Goal: Task Accomplishment & Management: Use online tool/utility

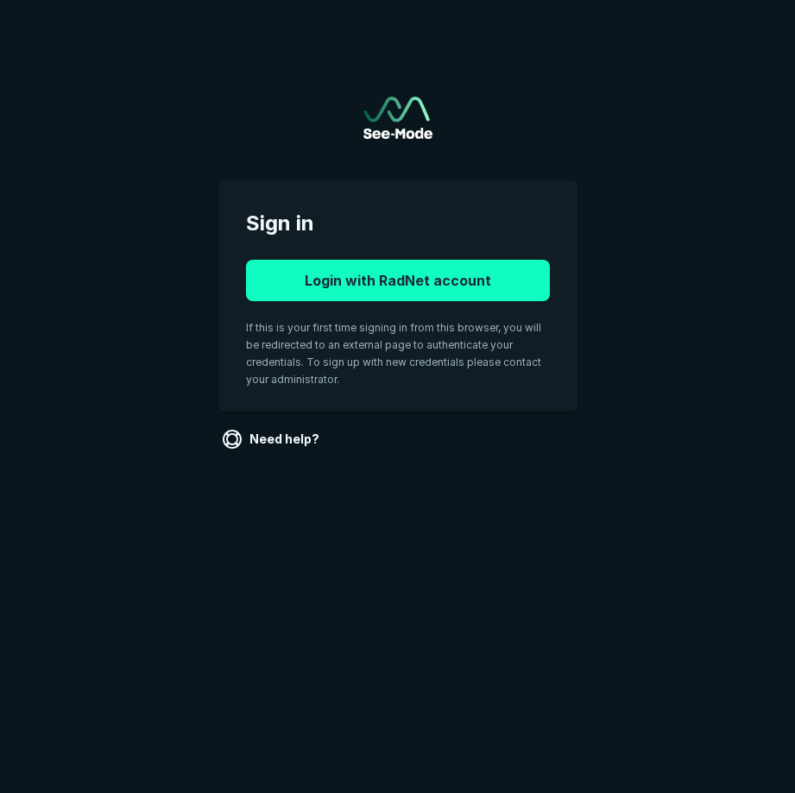
click at [414, 287] on button "Login with RadNet account" at bounding box center [398, 280] width 304 height 41
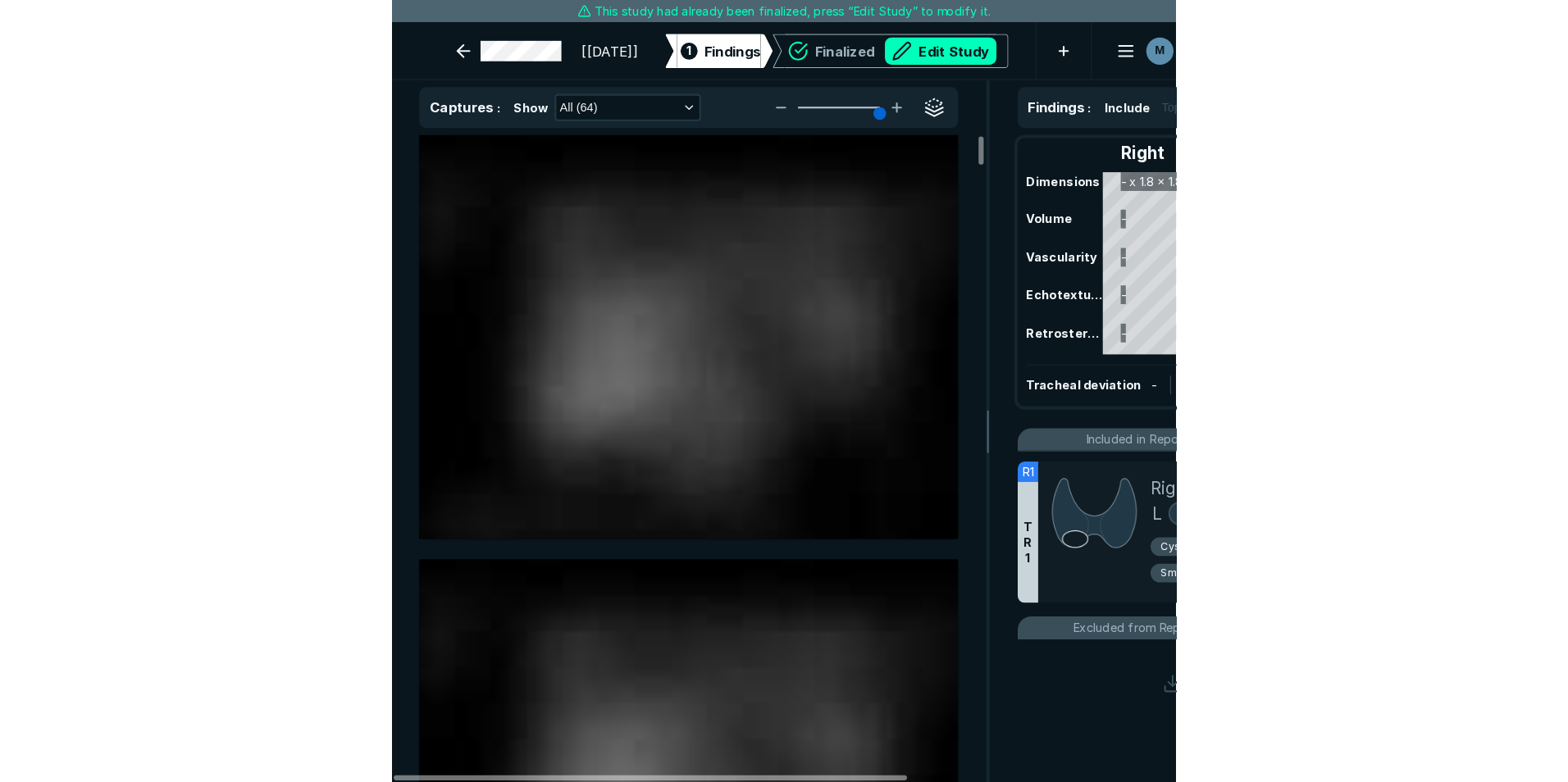
scroll to position [5118, 5508]
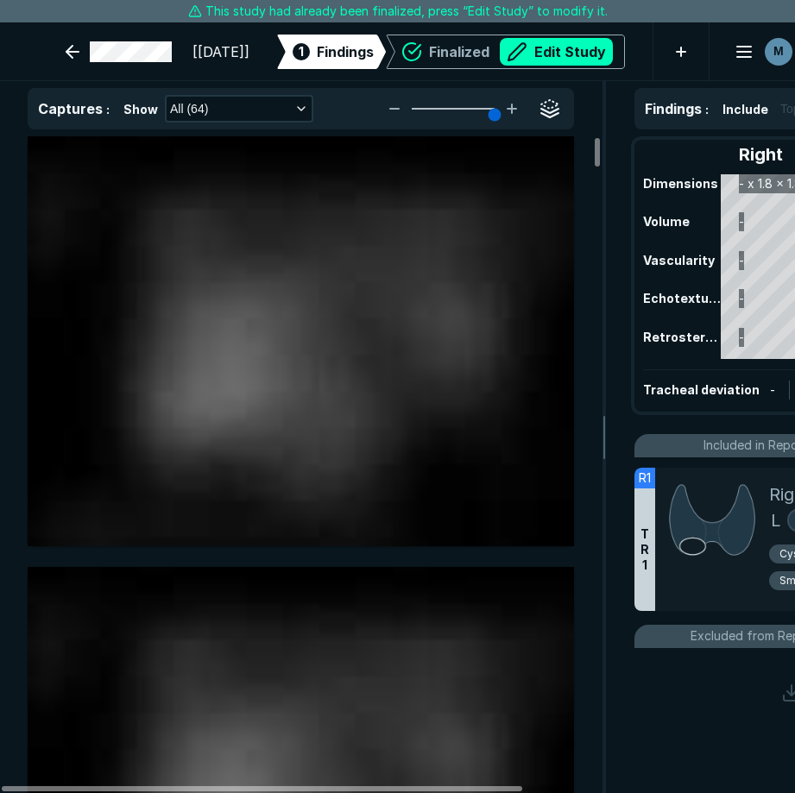
type input "5"
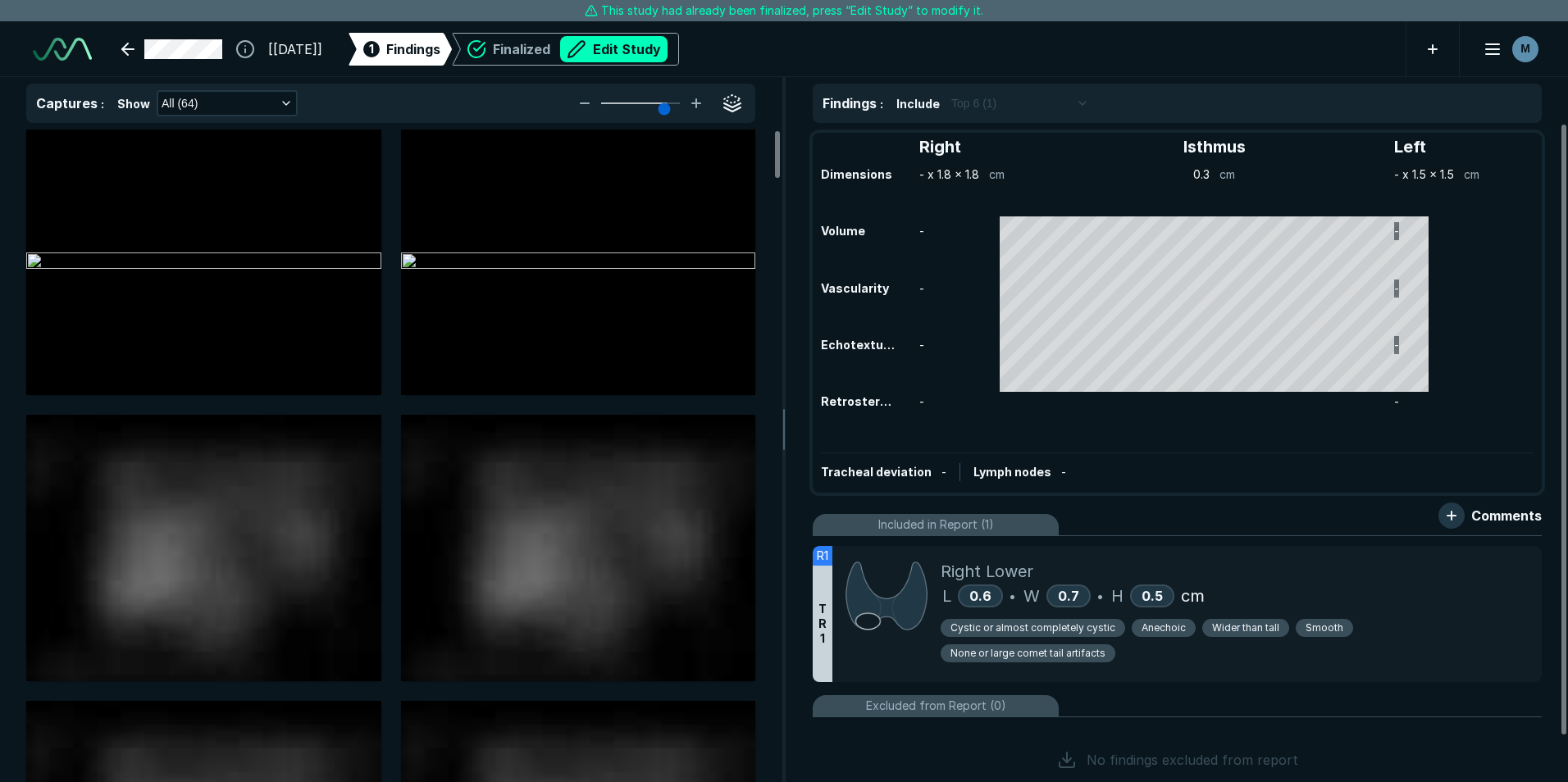
scroll to position [5247, 9166]
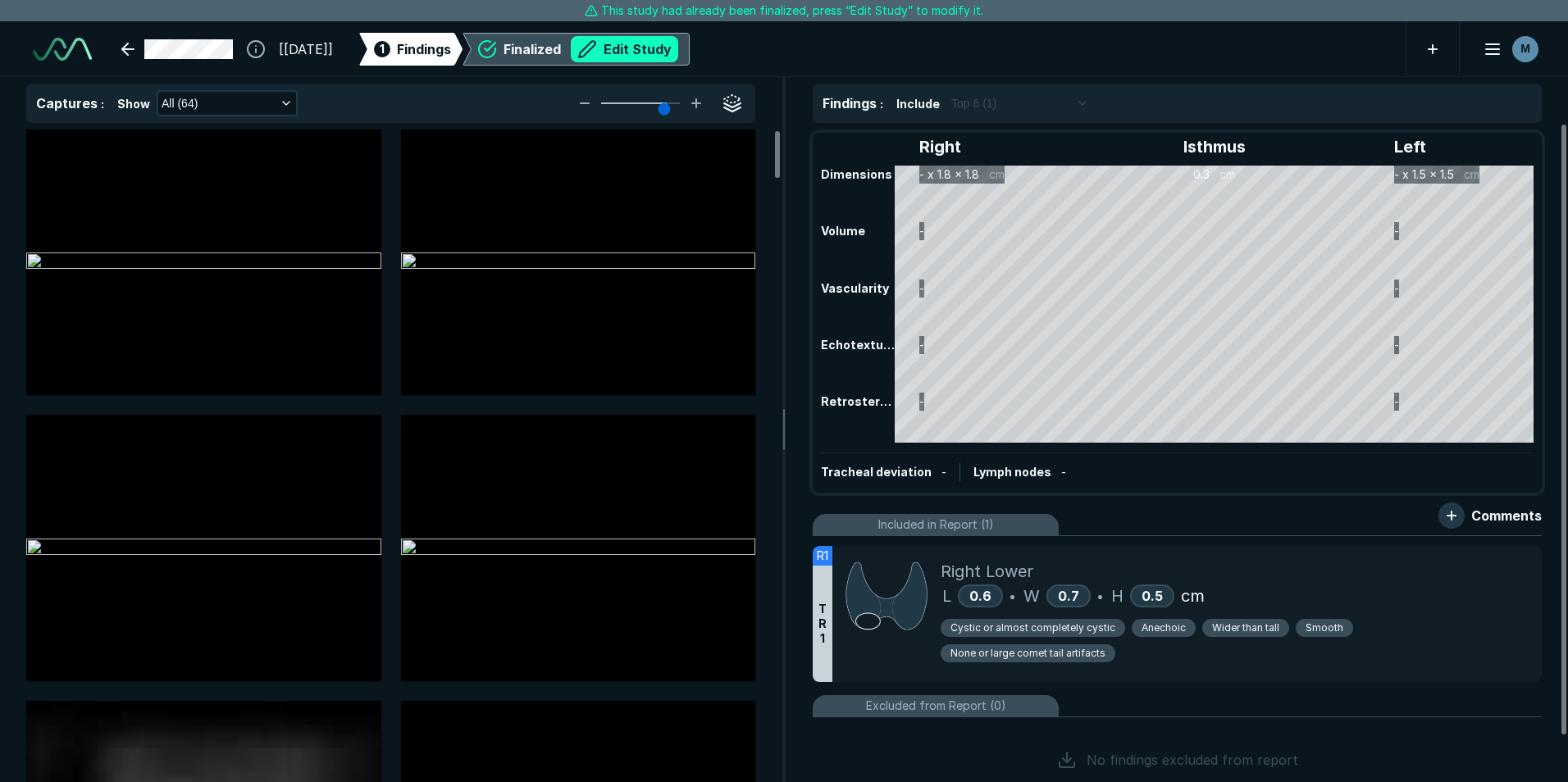
click at [646, 54] on button "Edit Study" at bounding box center [624, 49] width 107 height 27
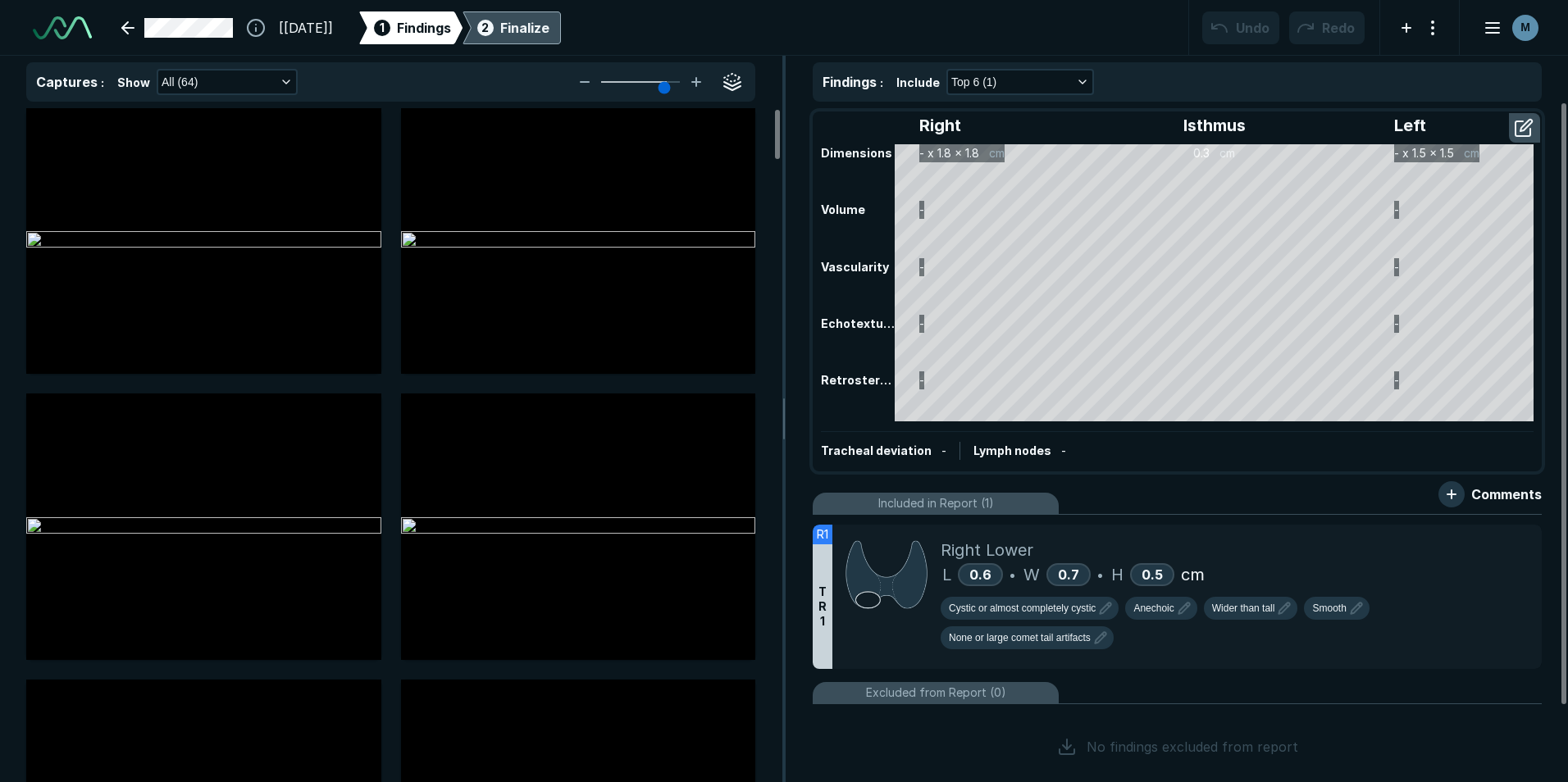
scroll to position [5343, 9166]
click at [755, 125] on button "button" at bounding box center [1525, 128] width 29 height 27
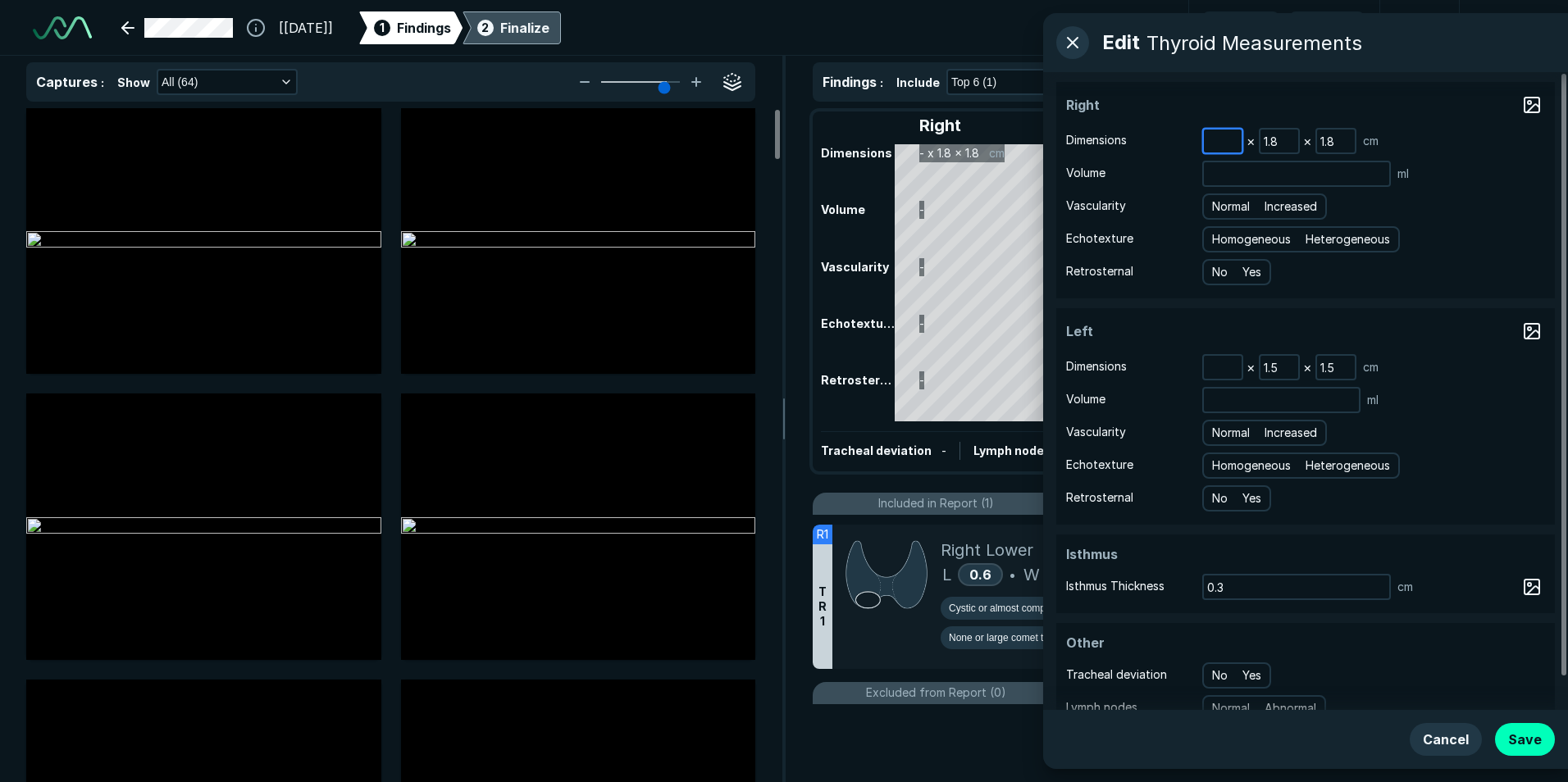
click at [755, 142] on input at bounding box center [1223, 141] width 38 height 23
type input "5.4"
type input "2.3"
click at [755, 363] on input at bounding box center [1223, 368] width 38 height 23
type input "4.9"
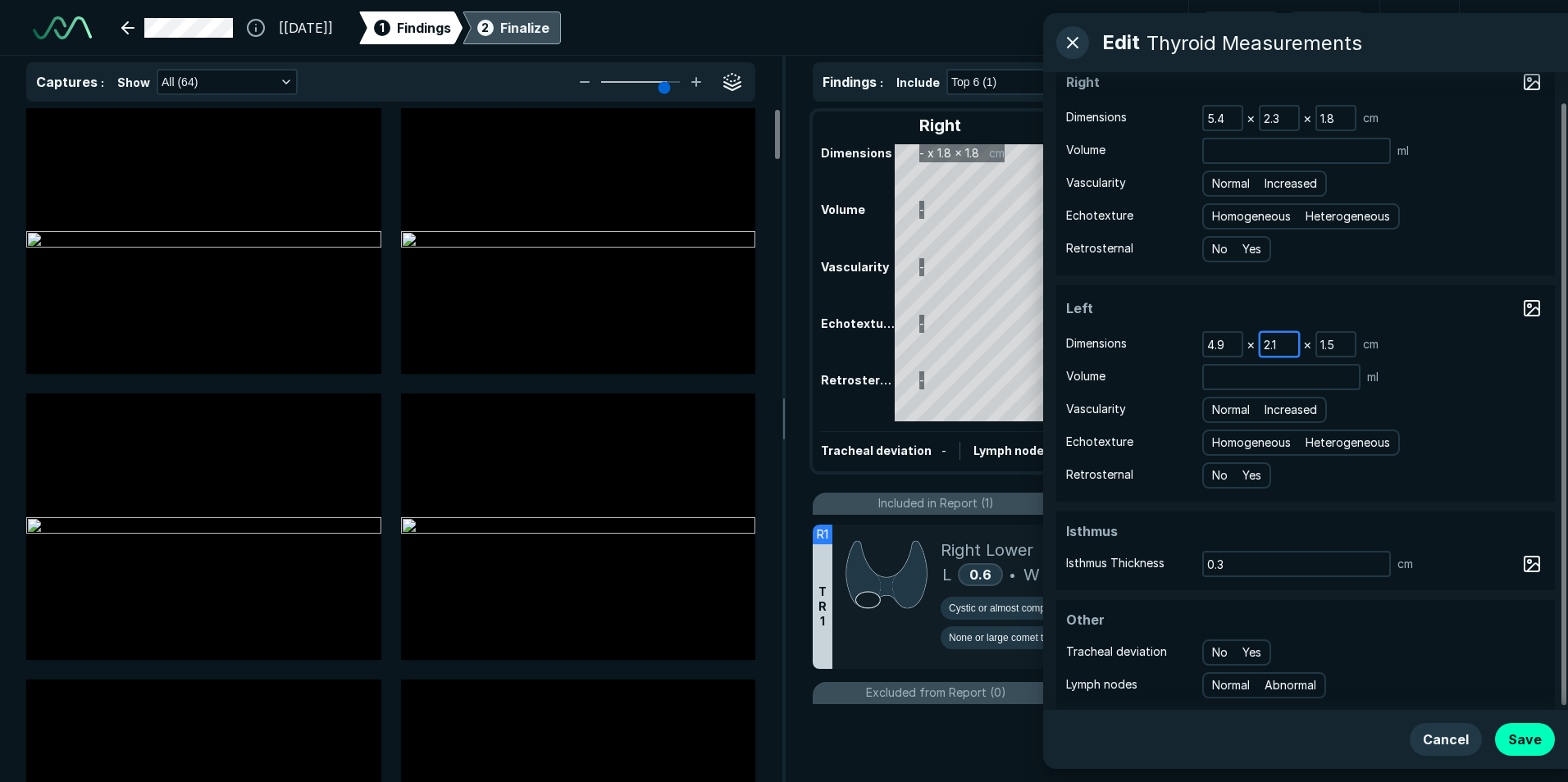
scroll to position [34, 0]
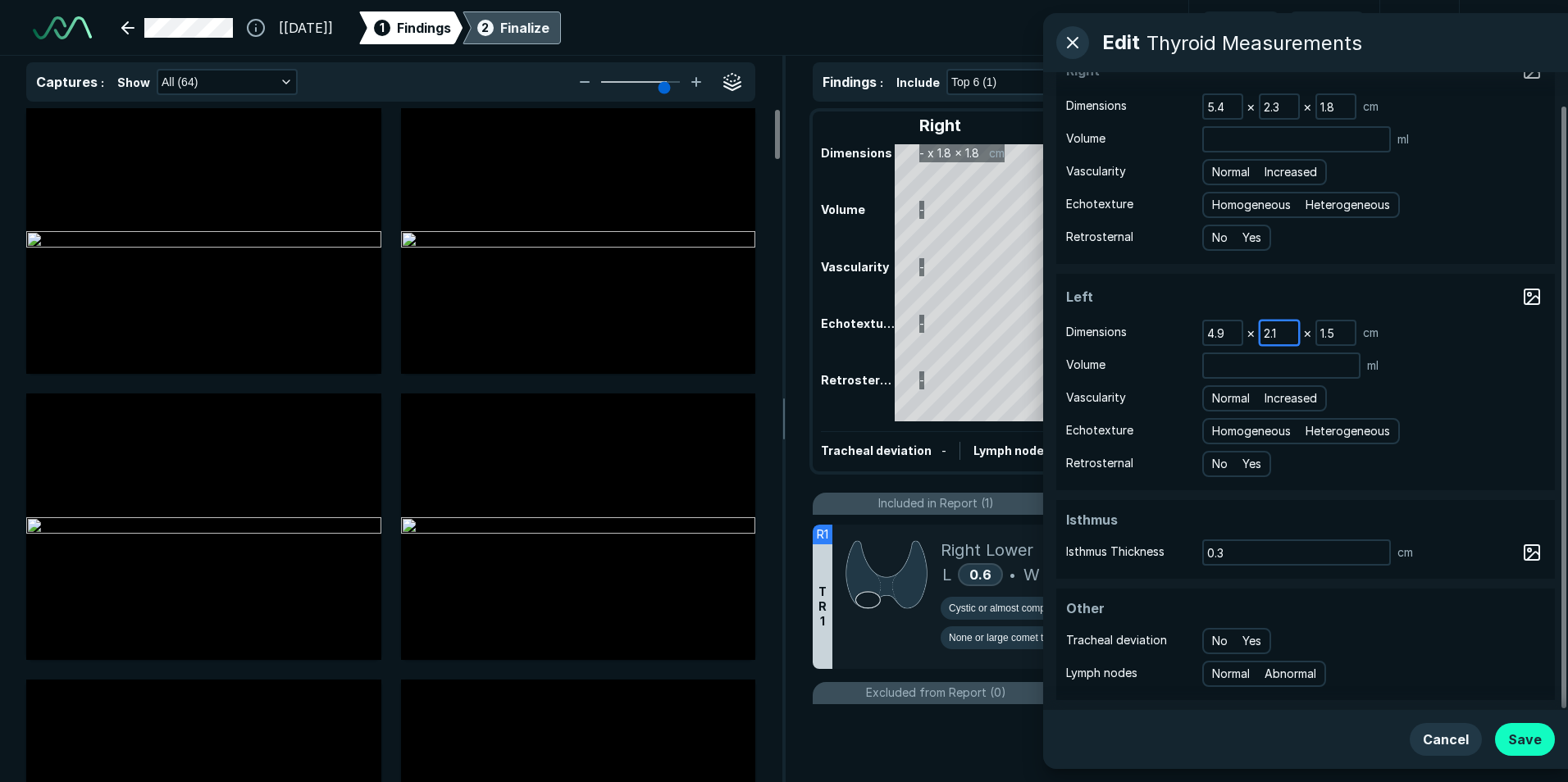
type input "2.1"
click at [755, 732] on button "Save" at bounding box center [1525, 739] width 60 height 33
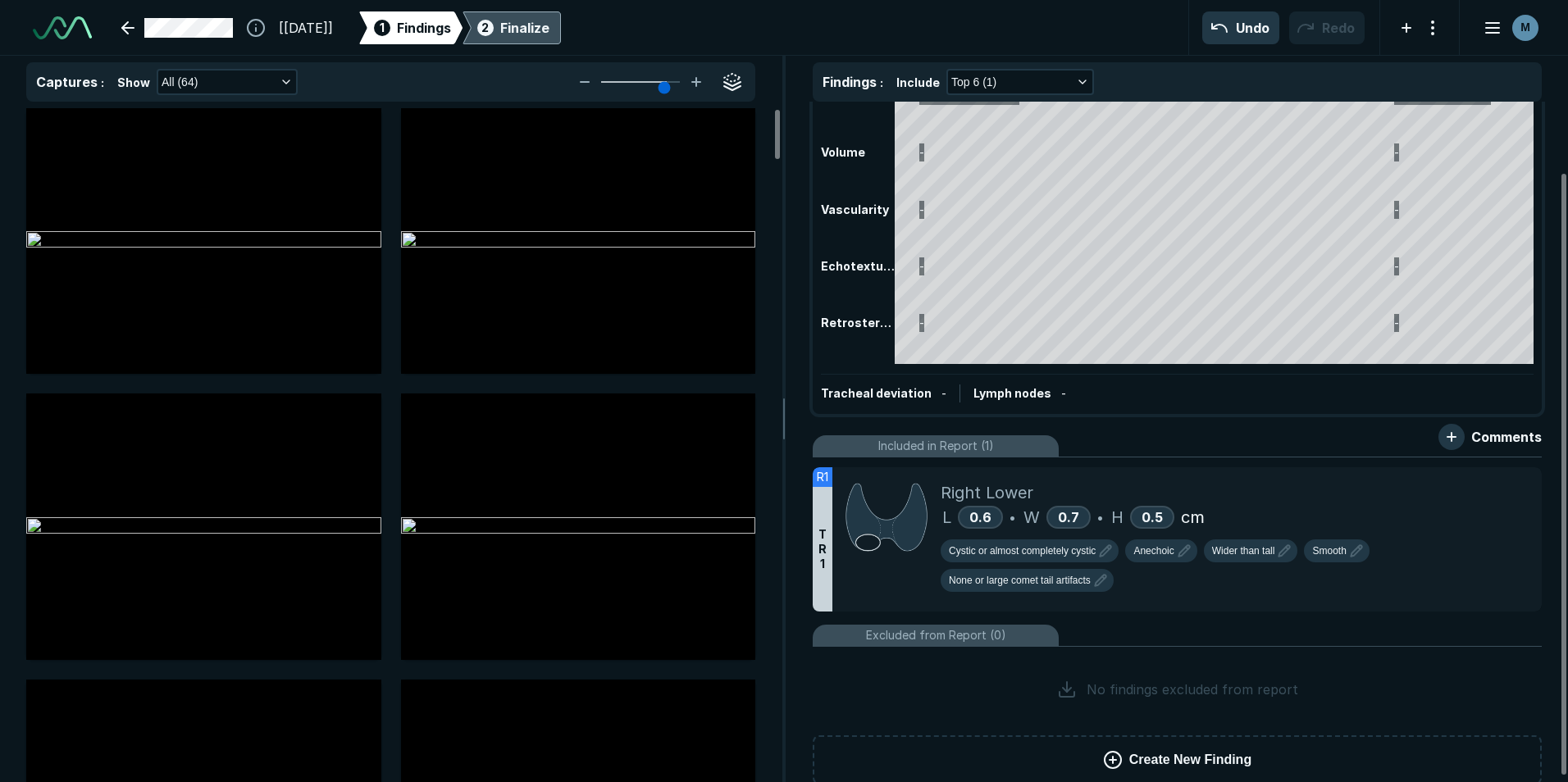
scroll to position [82, 0]
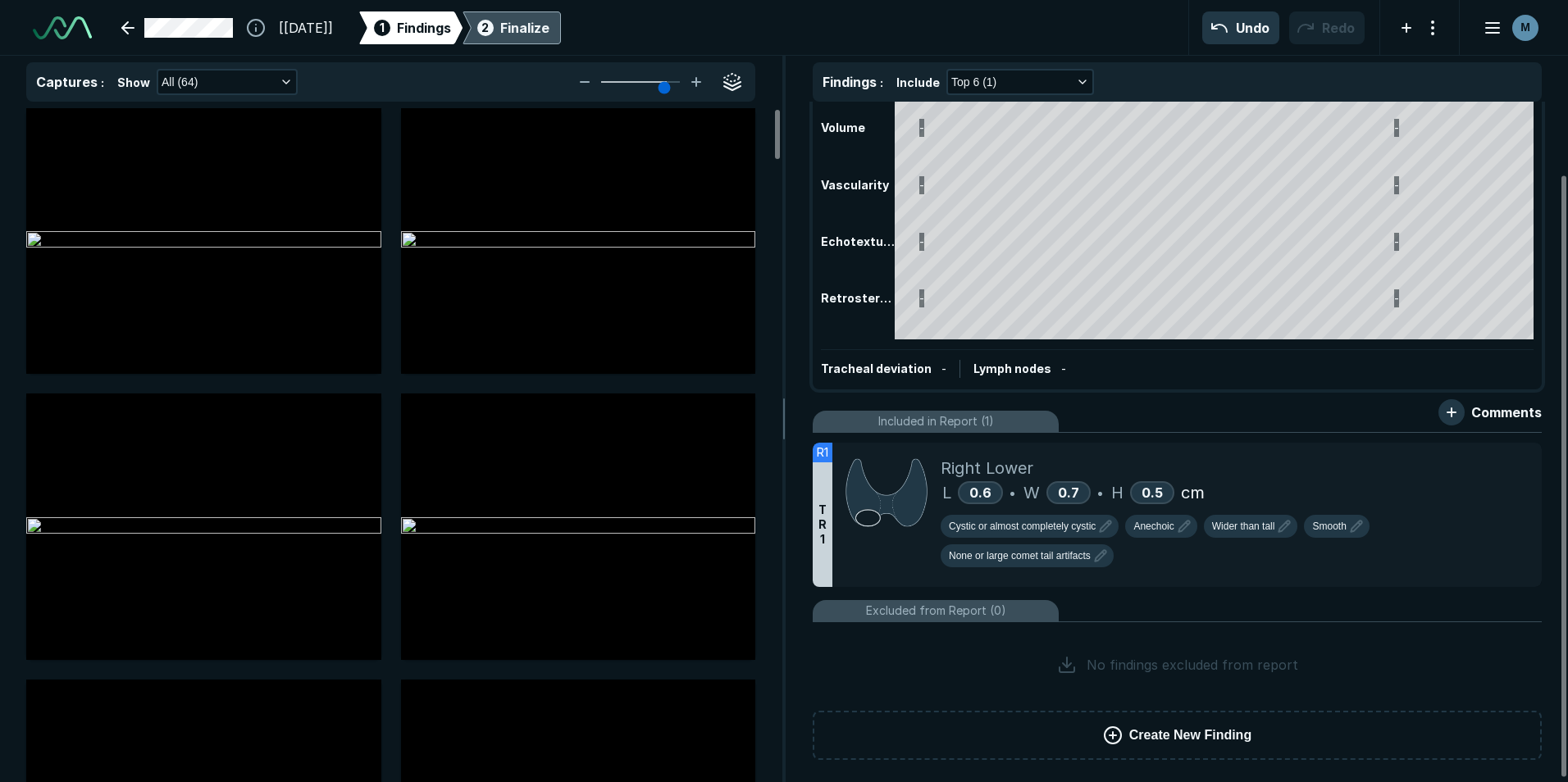
click at [549, 32] on div "Finalize" at bounding box center [526, 28] width 49 height 20
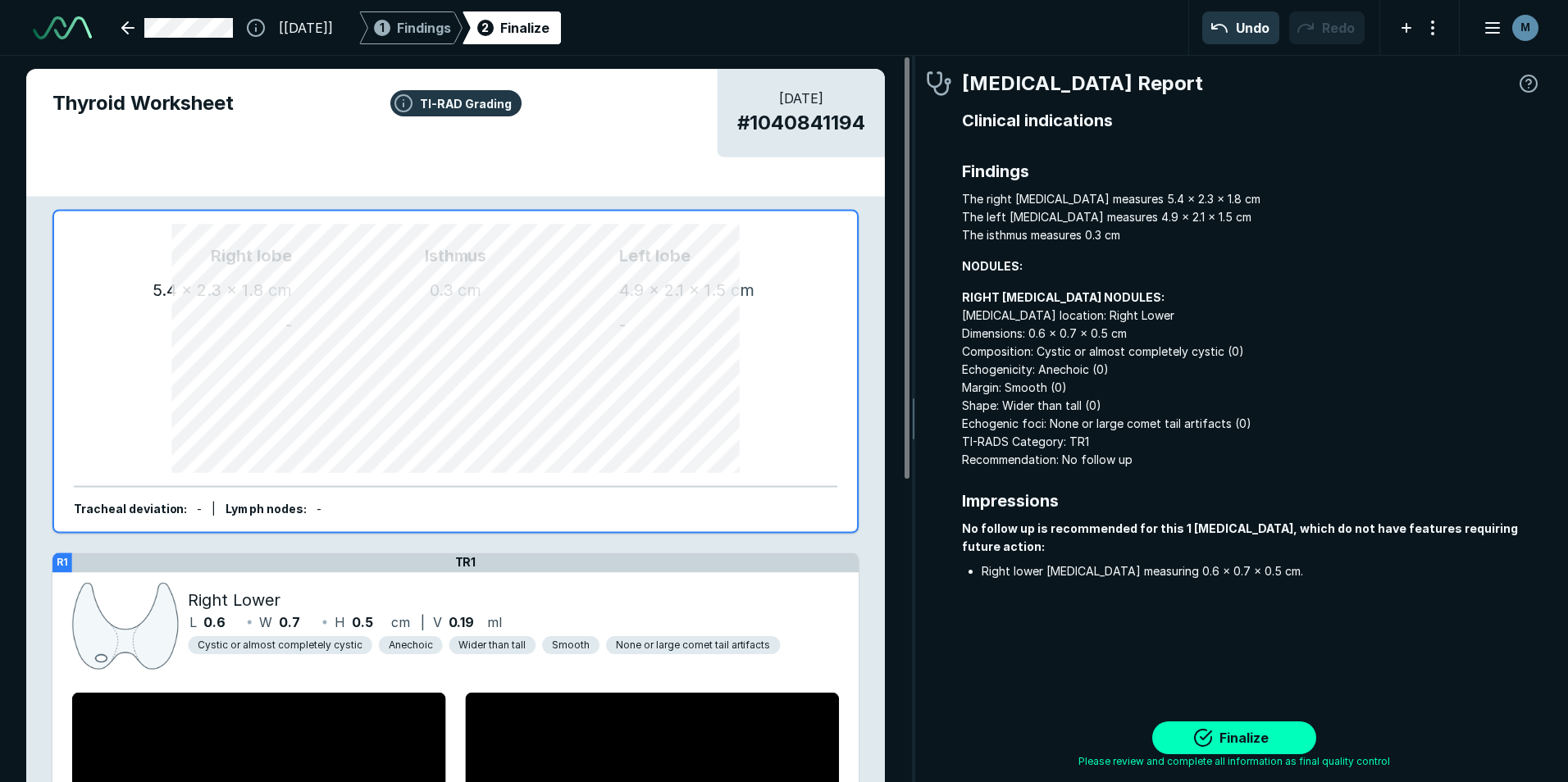
scroll to position [5212, 5947]
click at [755, 735] on button "Finalize" at bounding box center [1234, 738] width 164 height 33
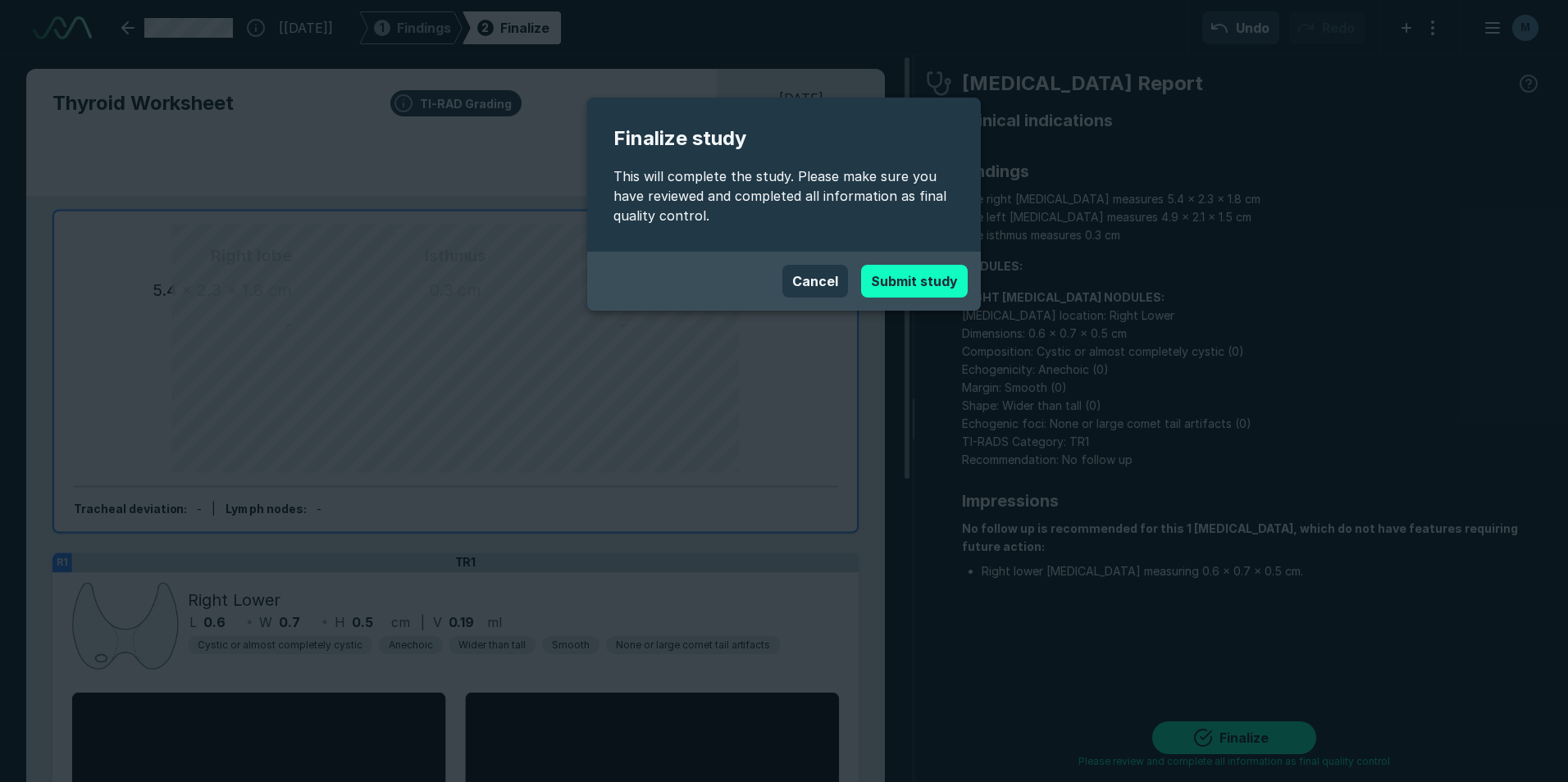
click at [755, 278] on button "Submit study" at bounding box center [914, 281] width 106 height 33
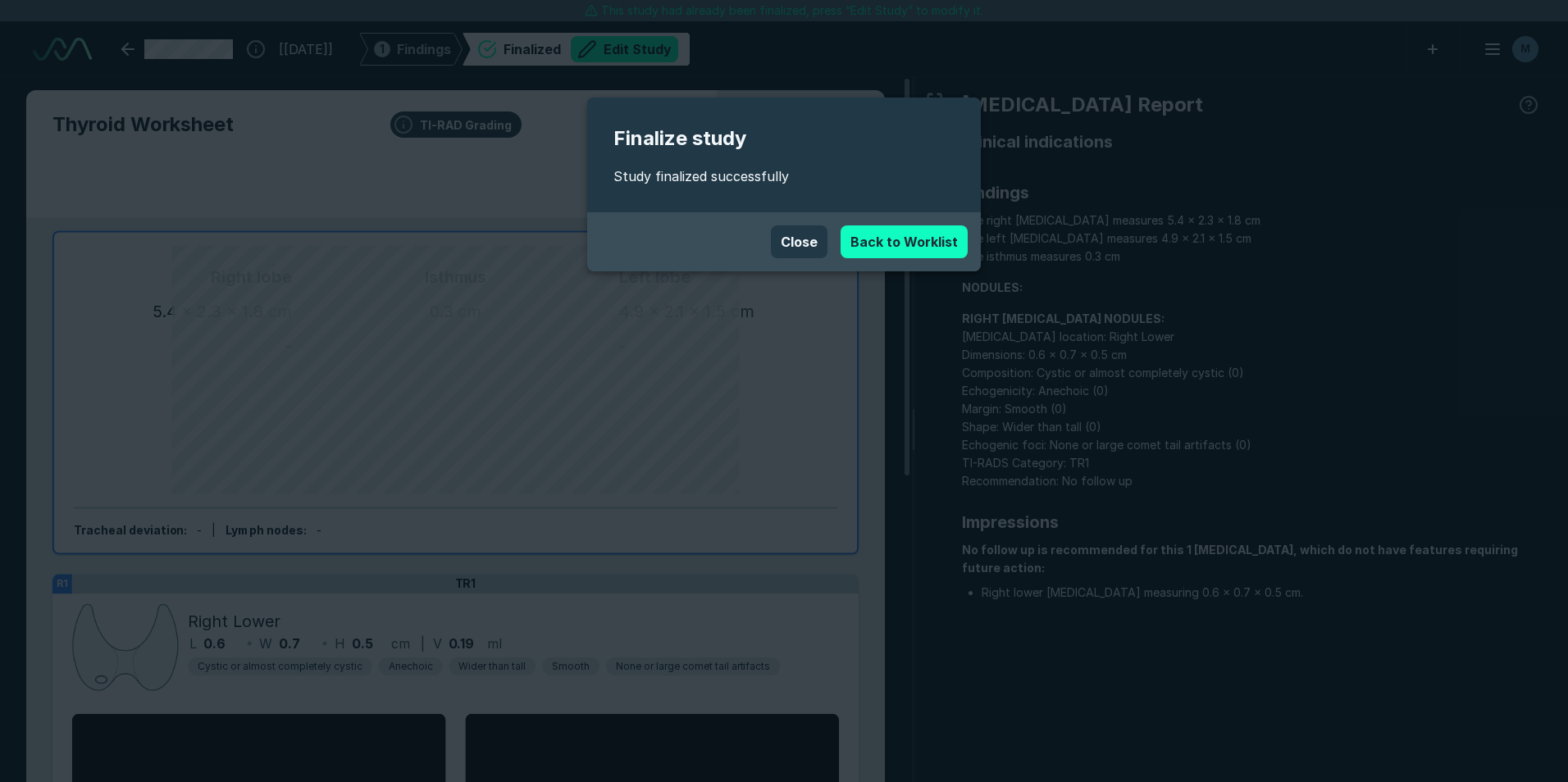
click at [755, 232] on link "Back to Worklist" at bounding box center [905, 241] width 127 height 33
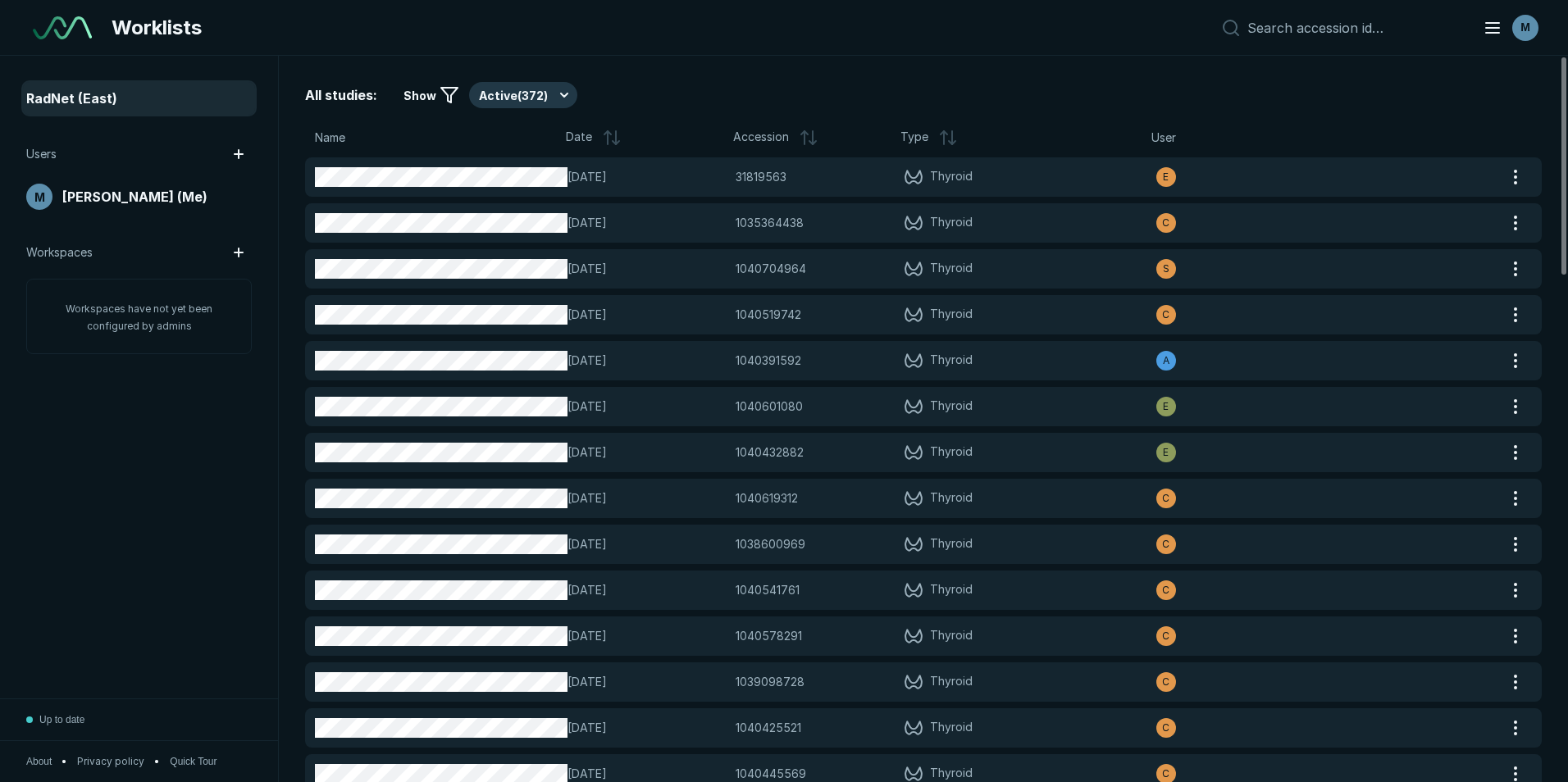
click at [424, 93] on span "Show" at bounding box center [420, 95] width 33 height 17
click at [562, 93] on button "Active ( 372 )" at bounding box center [524, 95] width 108 height 27
click at [562, 167] on span "Completed ( 8873 )" at bounding box center [536, 175] width 98 height 18
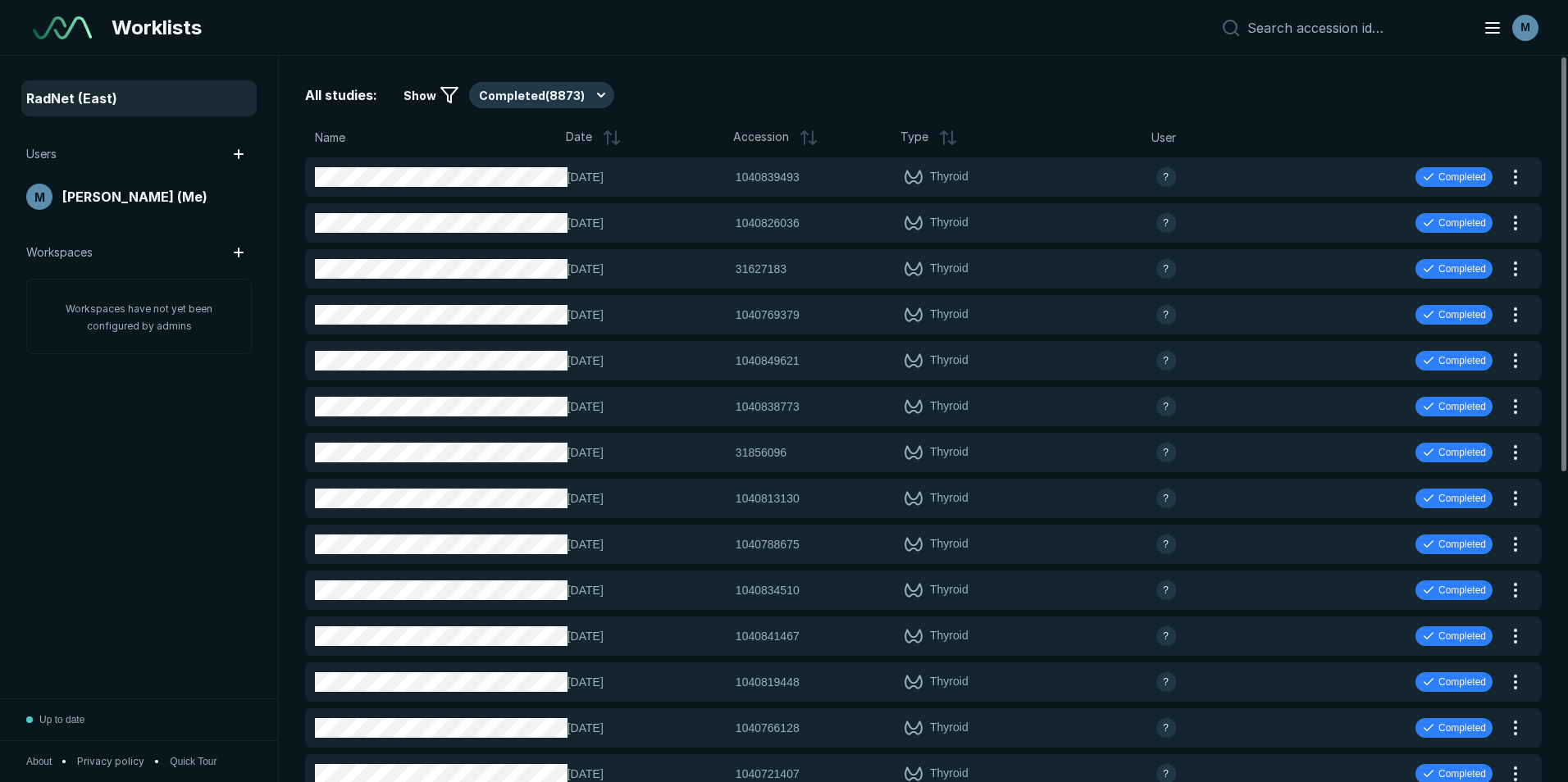
click at [755, 137] on span "User" at bounding box center [1164, 138] width 25 height 18
click at [580, 94] on button "Completed ( 8873 )" at bounding box center [542, 95] width 145 height 27
click at [529, 142] on span "Active ( 372 )" at bounding box center [520, 143] width 65 height 18
